Goal: Information Seeking & Learning: Learn about a topic

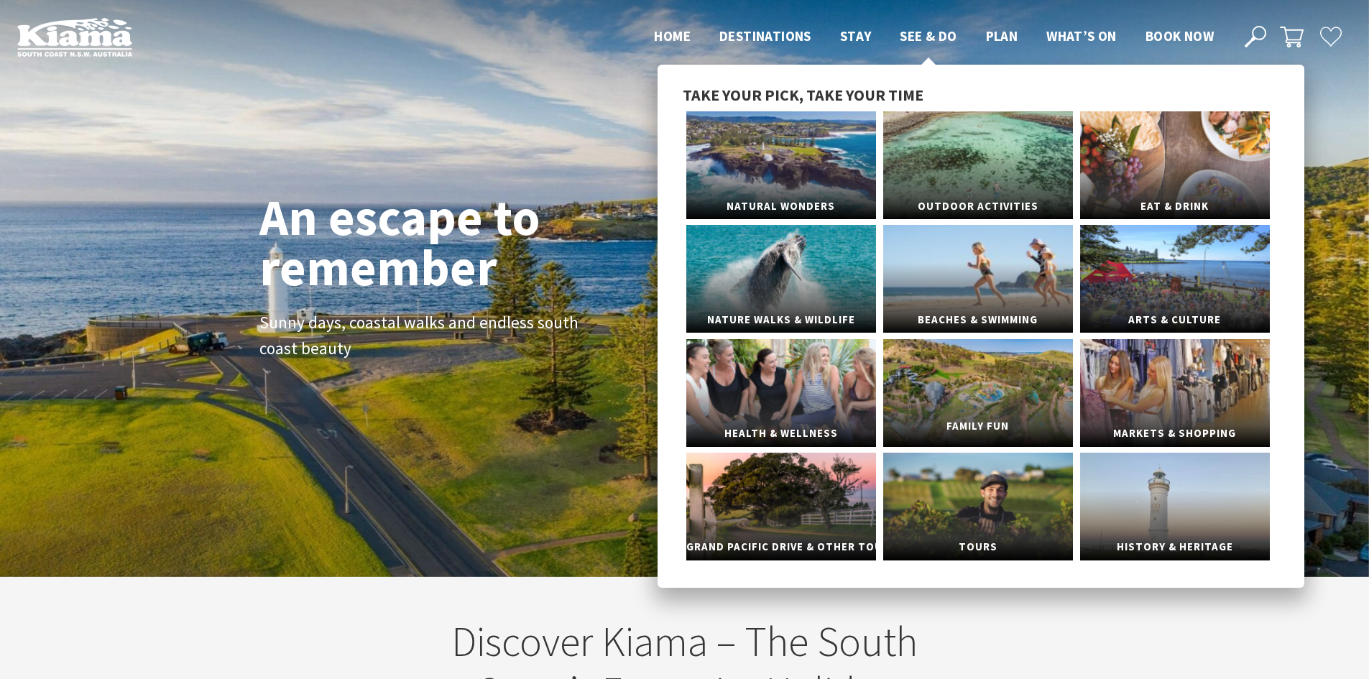
click at [975, 380] on link "Family Fun" at bounding box center [978, 393] width 190 height 108
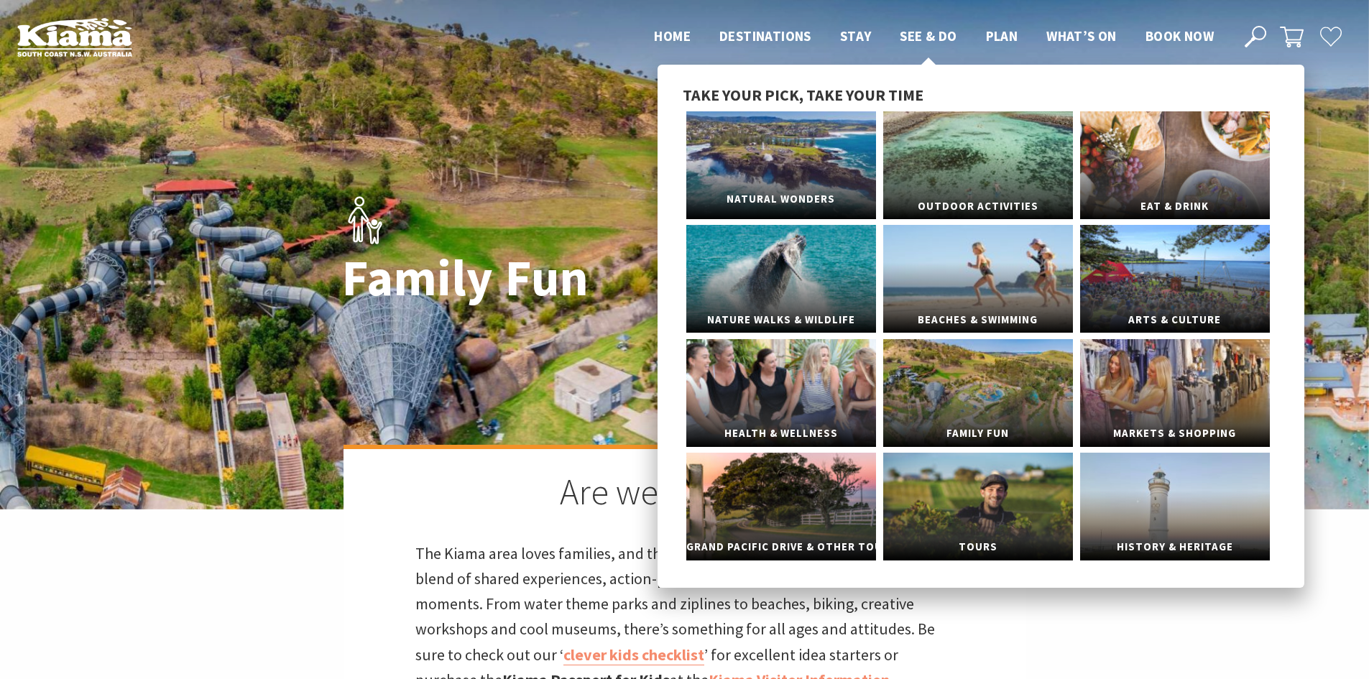
click at [809, 174] on link "Natural Wonders" at bounding box center [782, 165] width 190 height 108
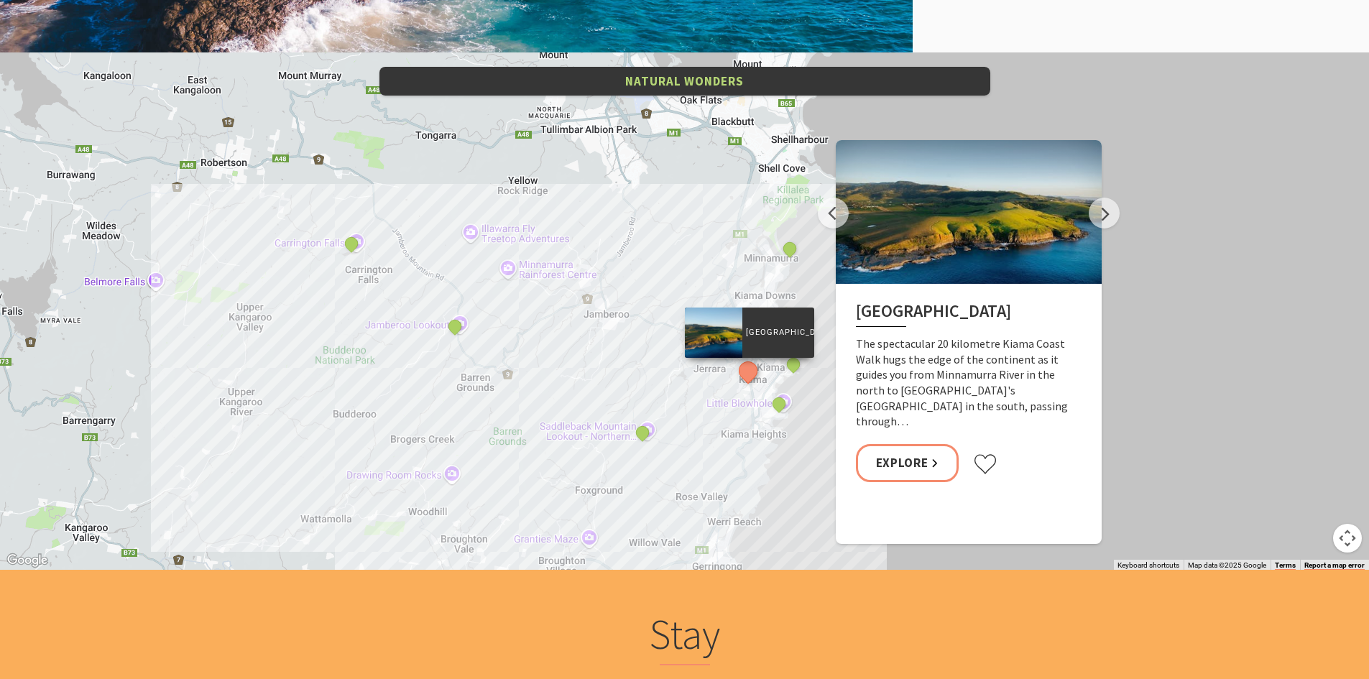
scroll to position [2860, 0]
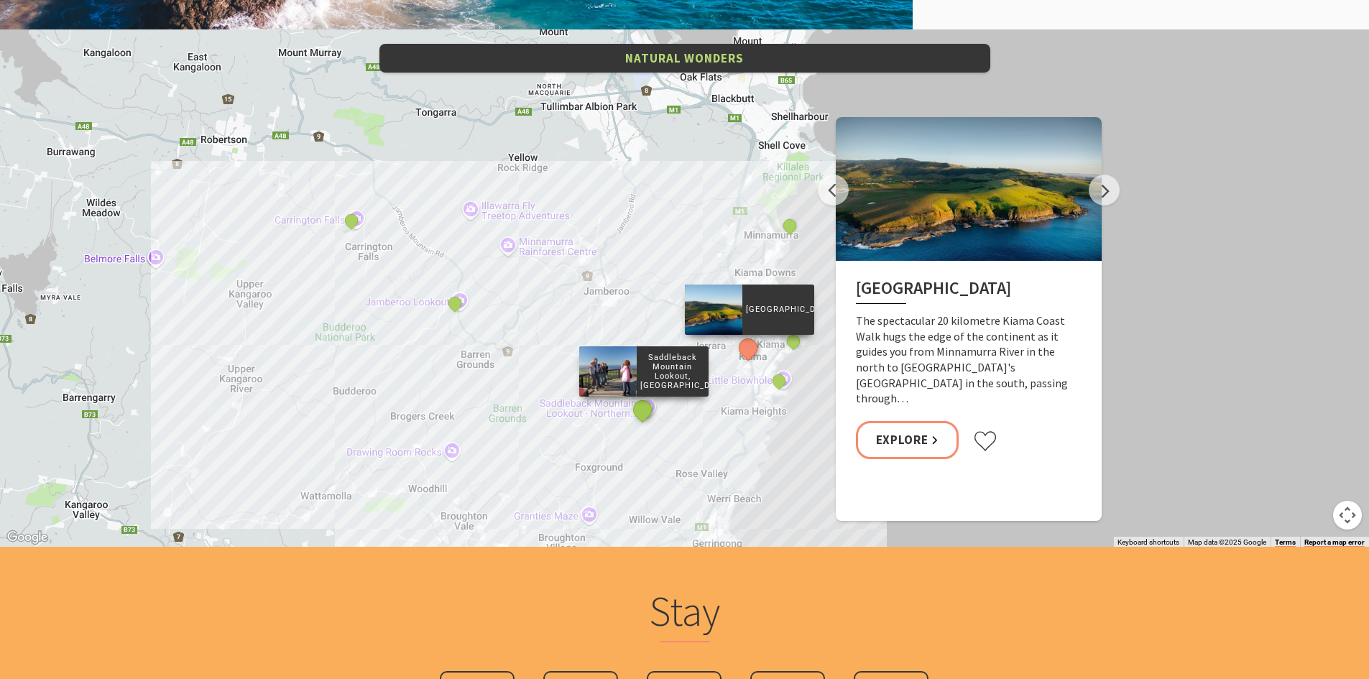
click at [648, 409] on button "See detail about Saddleback Mountain Lookout, Kiama" at bounding box center [642, 410] width 27 height 27
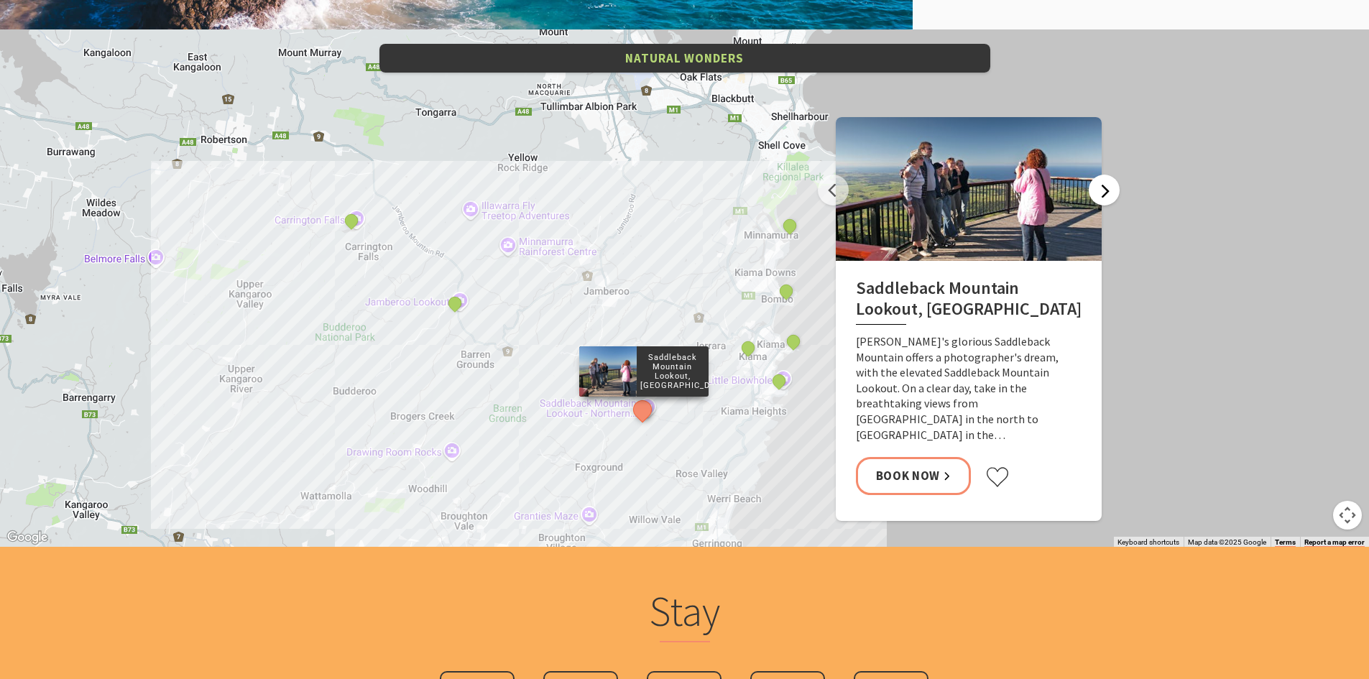
click at [1111, 197] on button "Next" at bounding box center [1104, 190] width 31 height 31
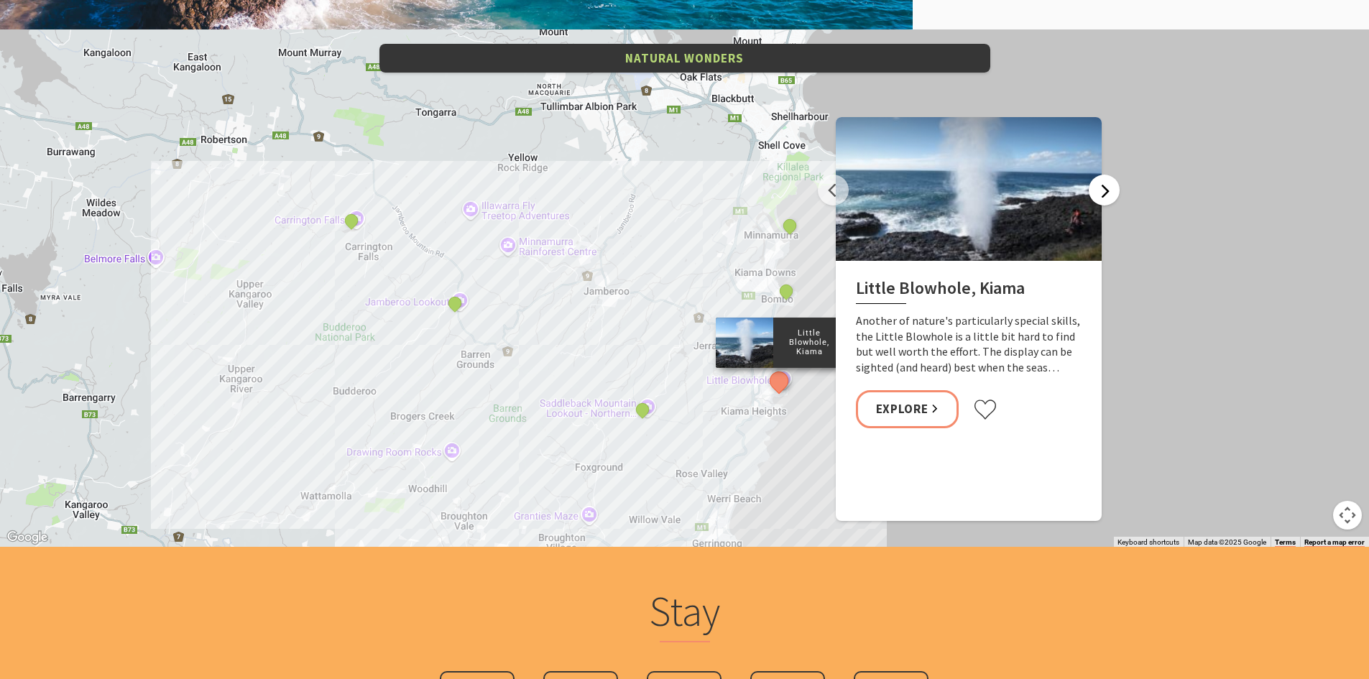
click at [1103, 191] on button "Next" at bounding box center [1104, 190] width 31 height 31
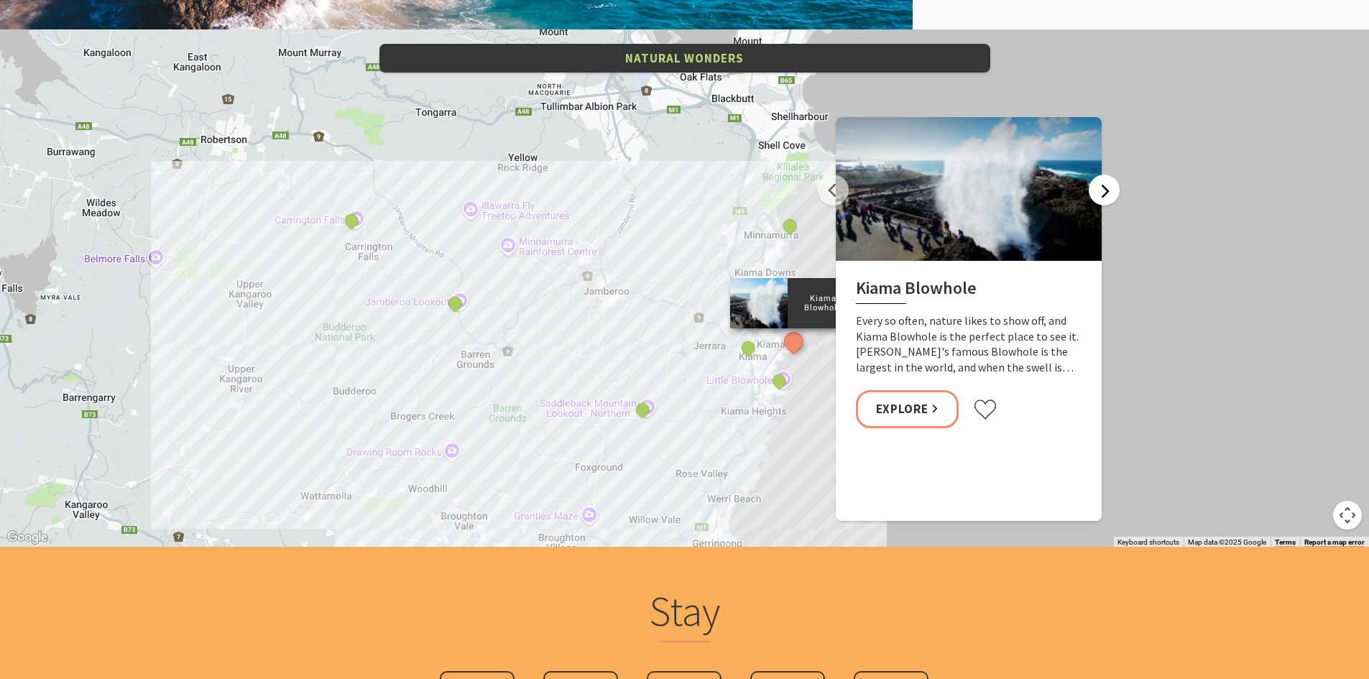
click at [1101, 191] on button "Next" at bounding box center [1104, 190] width 31 height 31
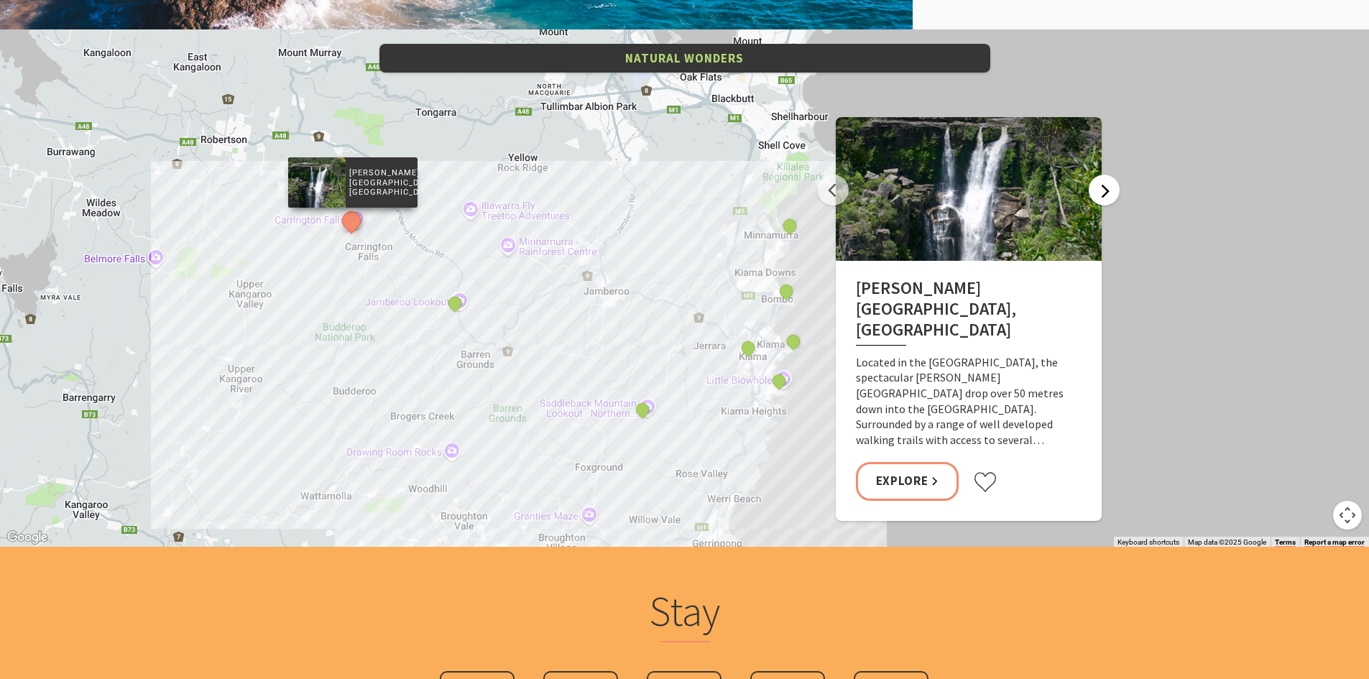
click at [1098, 189] on button "Next" at bounding box center [1104, 190] width 31 height 31
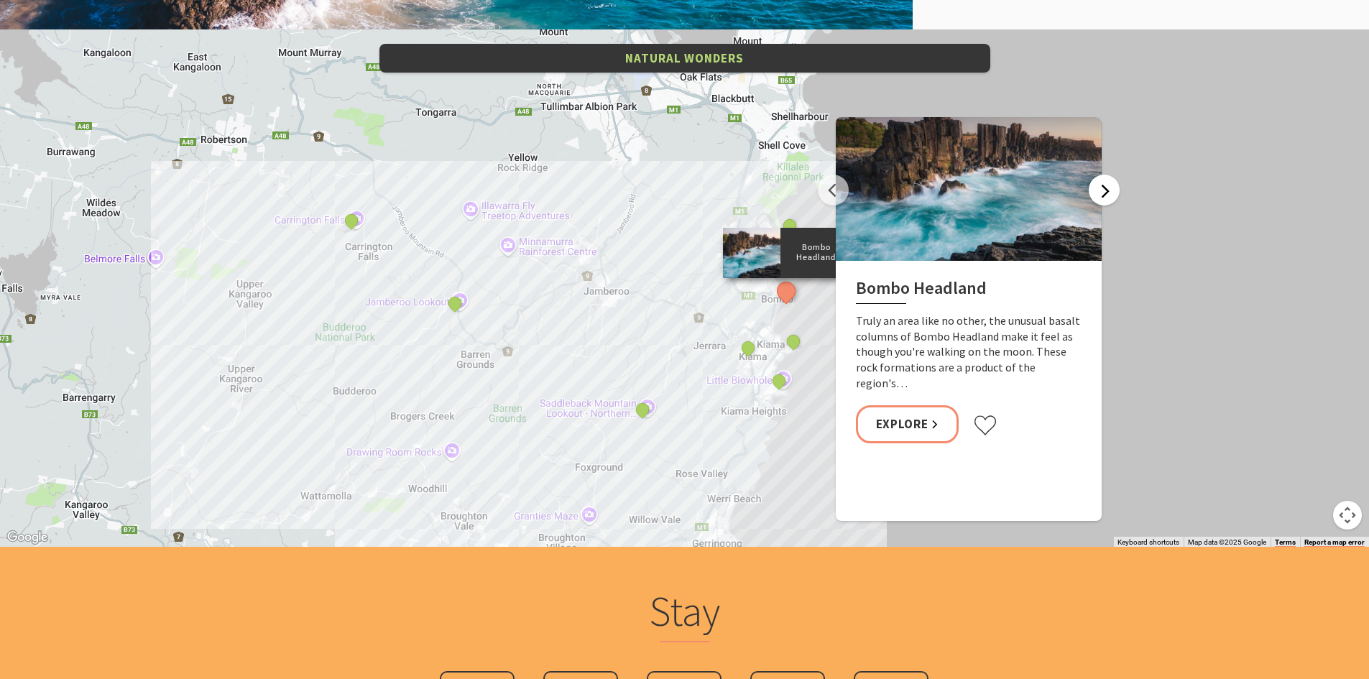
click at [1099, 188] on button "Next" at bounding box center [1104, 190] width 31 height 31
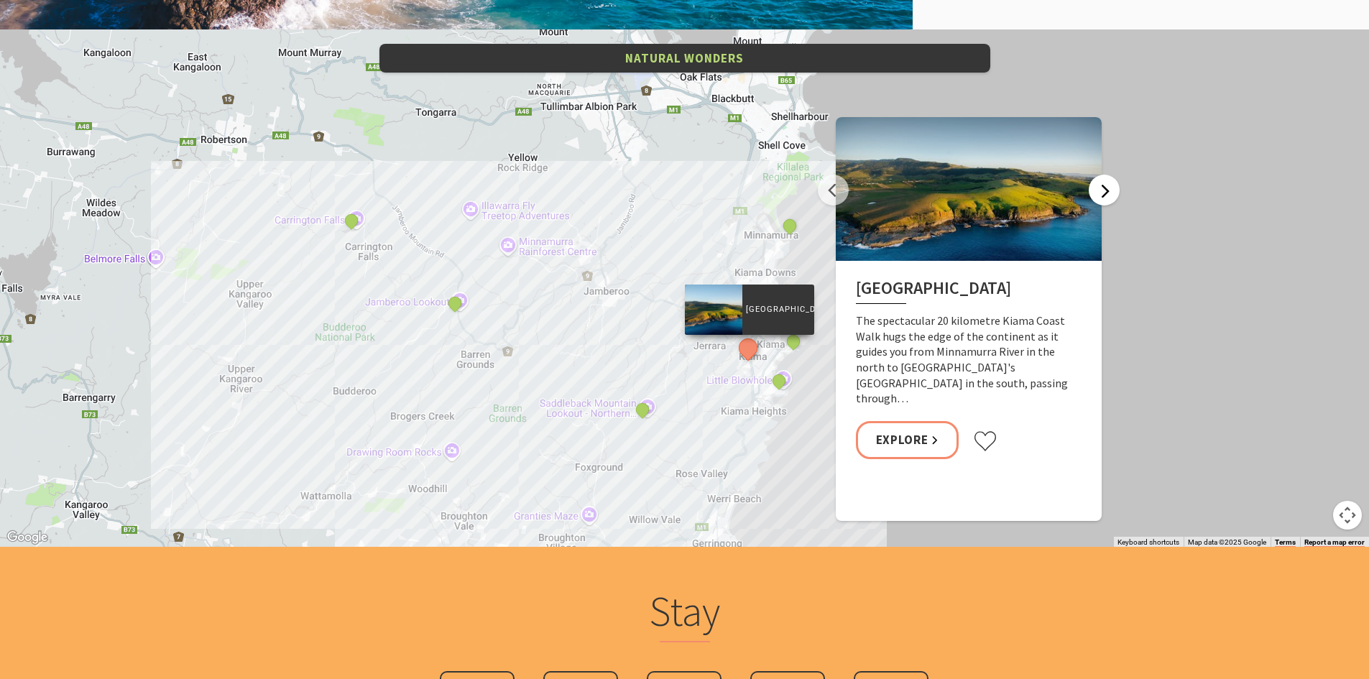
click at [1097, 189] on button "Next" at bounding box center [1104, 190] width 31 height 31
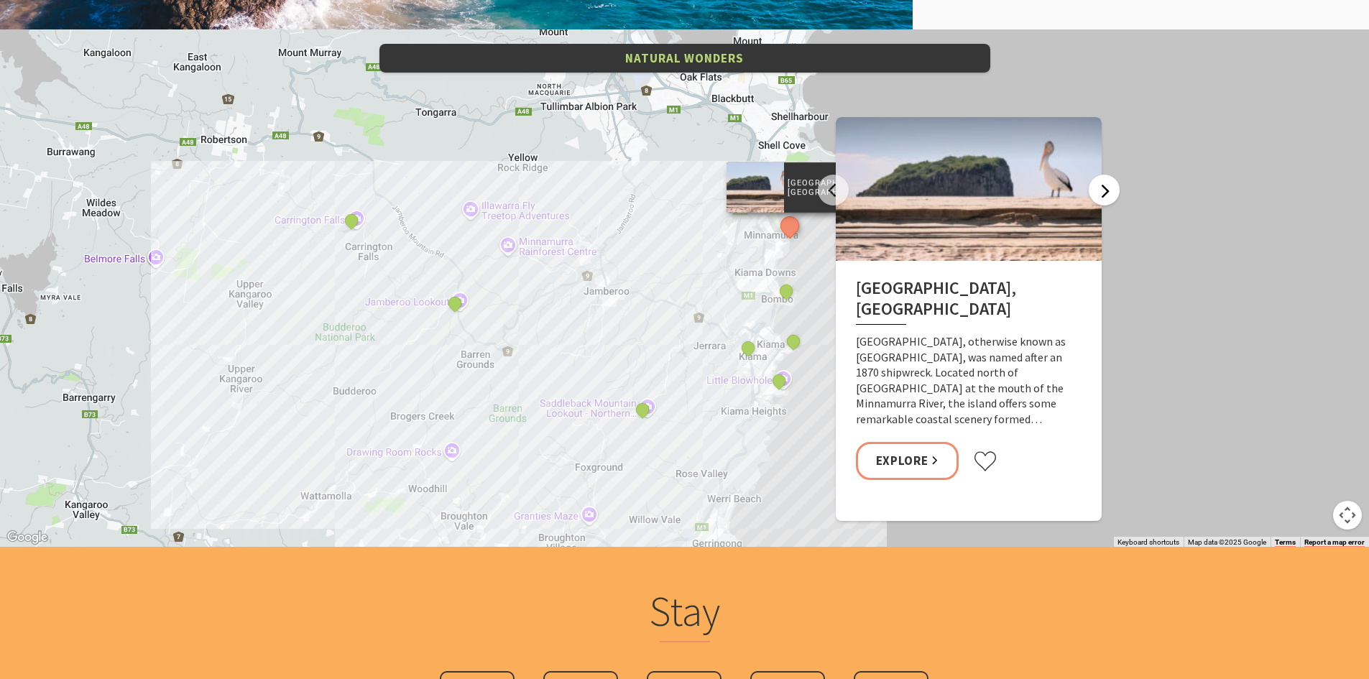
click at [1098, 187] on button "Next" at bounding box center [1104, 190] width 31 height 31
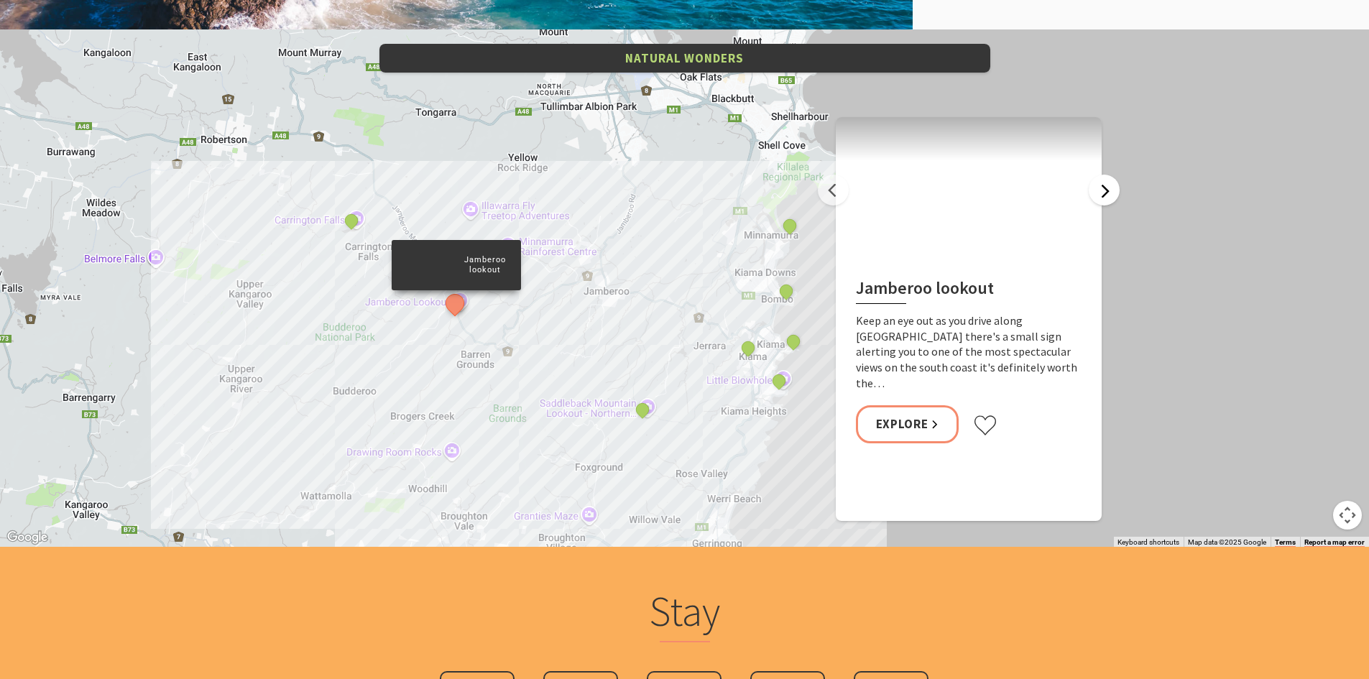
click at [1101, 188] on button "Next" at bounding box center [1104, 190] width 31 height 31
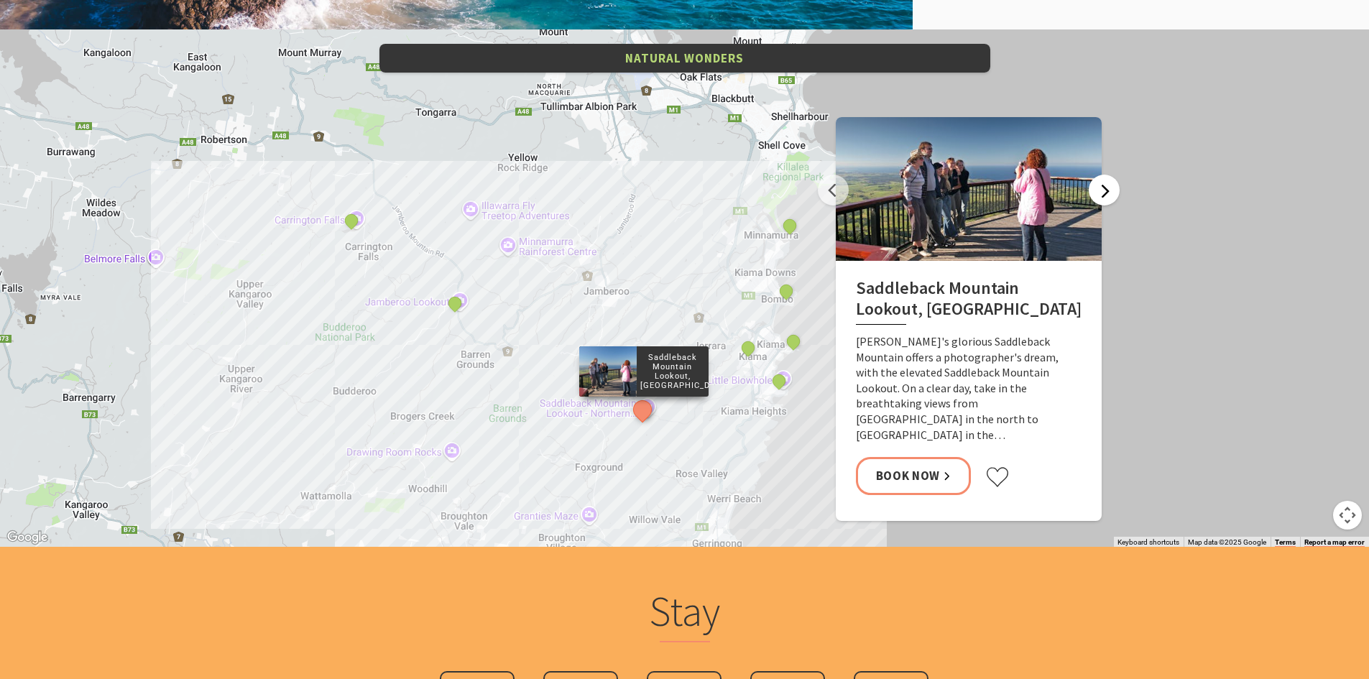
click at [1098, 188] on button "Next" at bounding box center [1104, 190] width 31 height 31
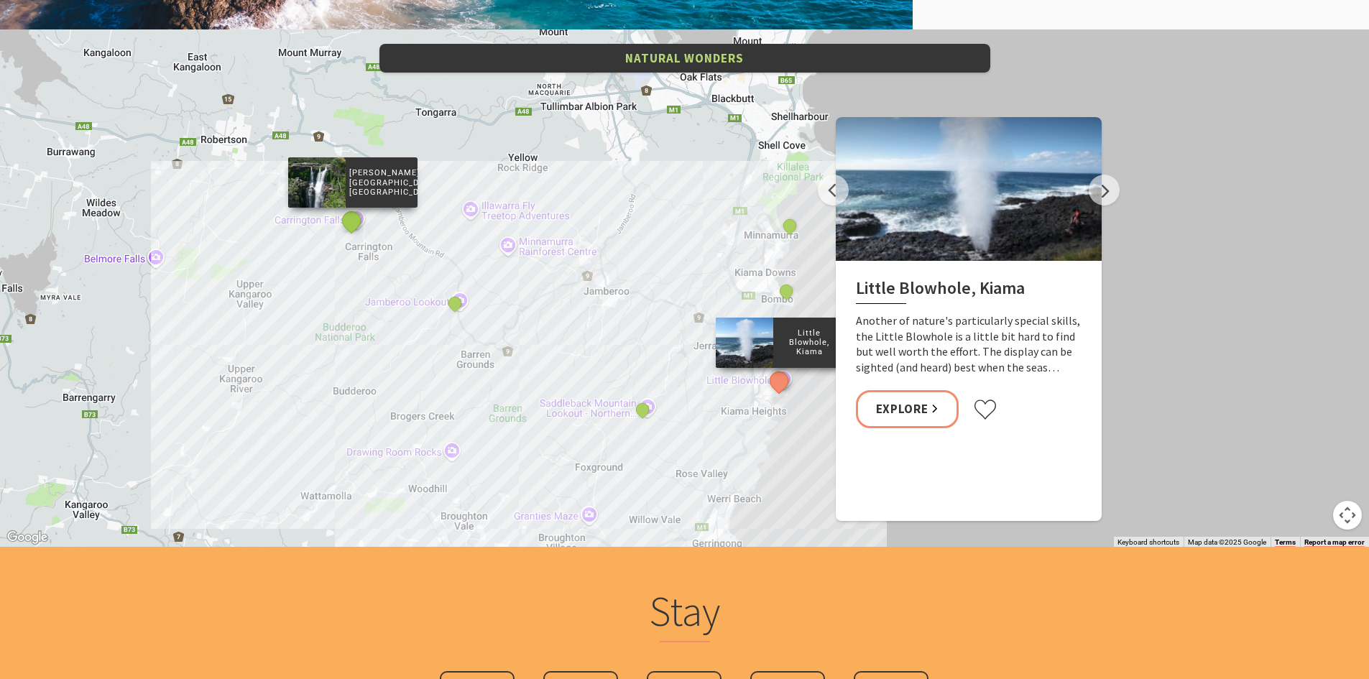
click at [349, 221] on button "See detail about Carrington Falls, Budderoo National Park" at bounding box center [351, 221] width 27 height 27
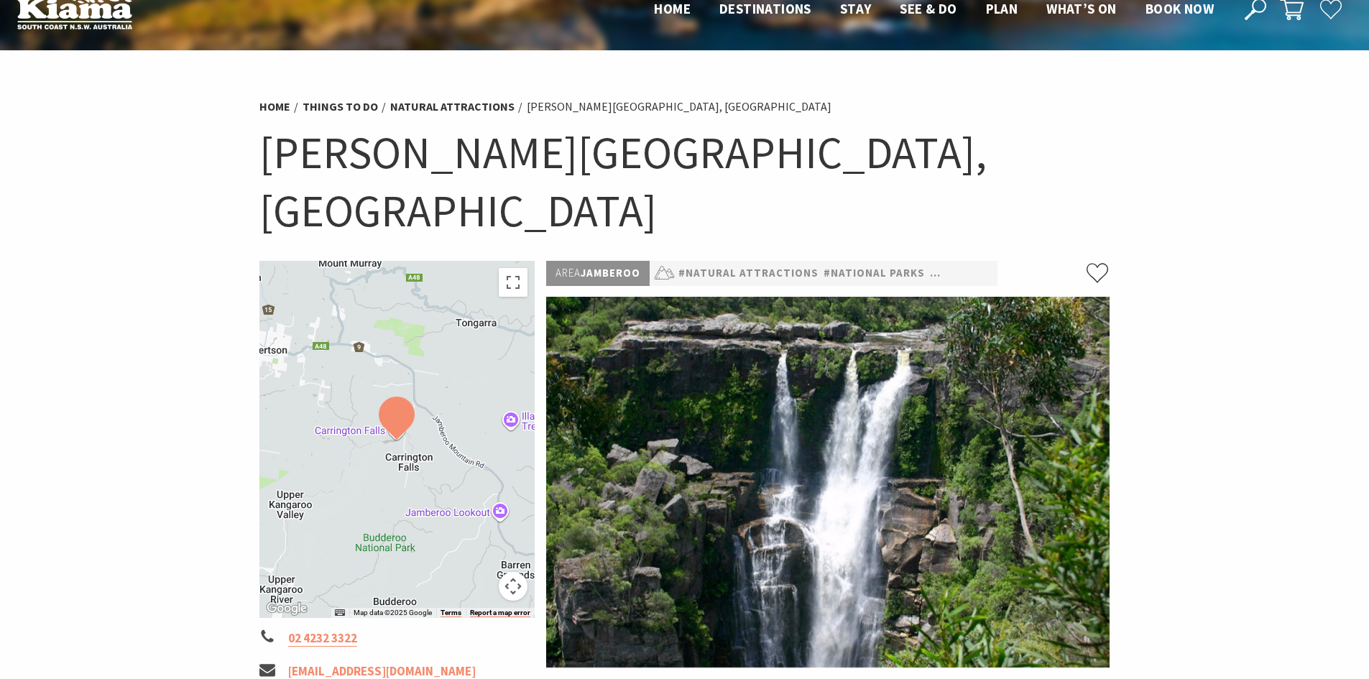
scroll to position [32, 0]
